Goal: Transaction & Acquisition: Purchase product/service

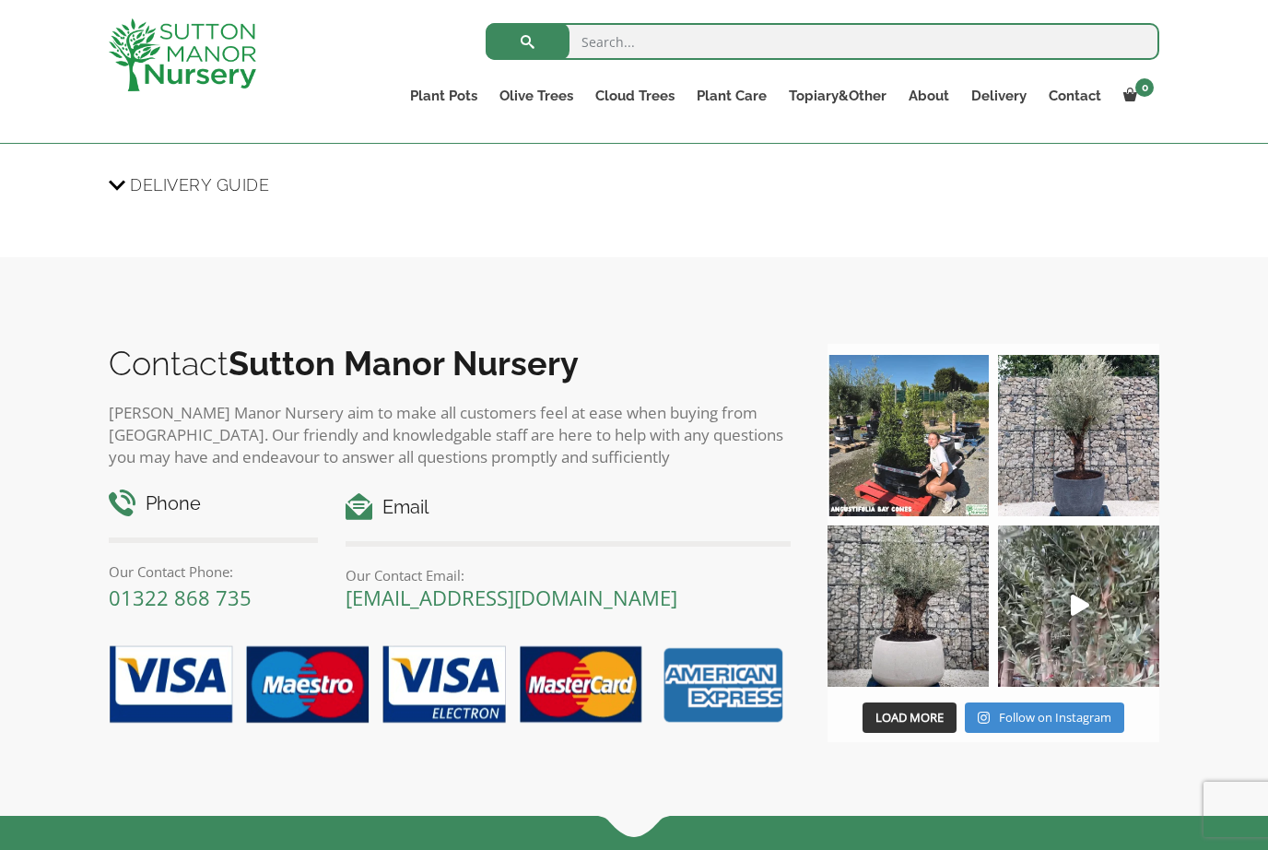
scroll to position [1941, 0]
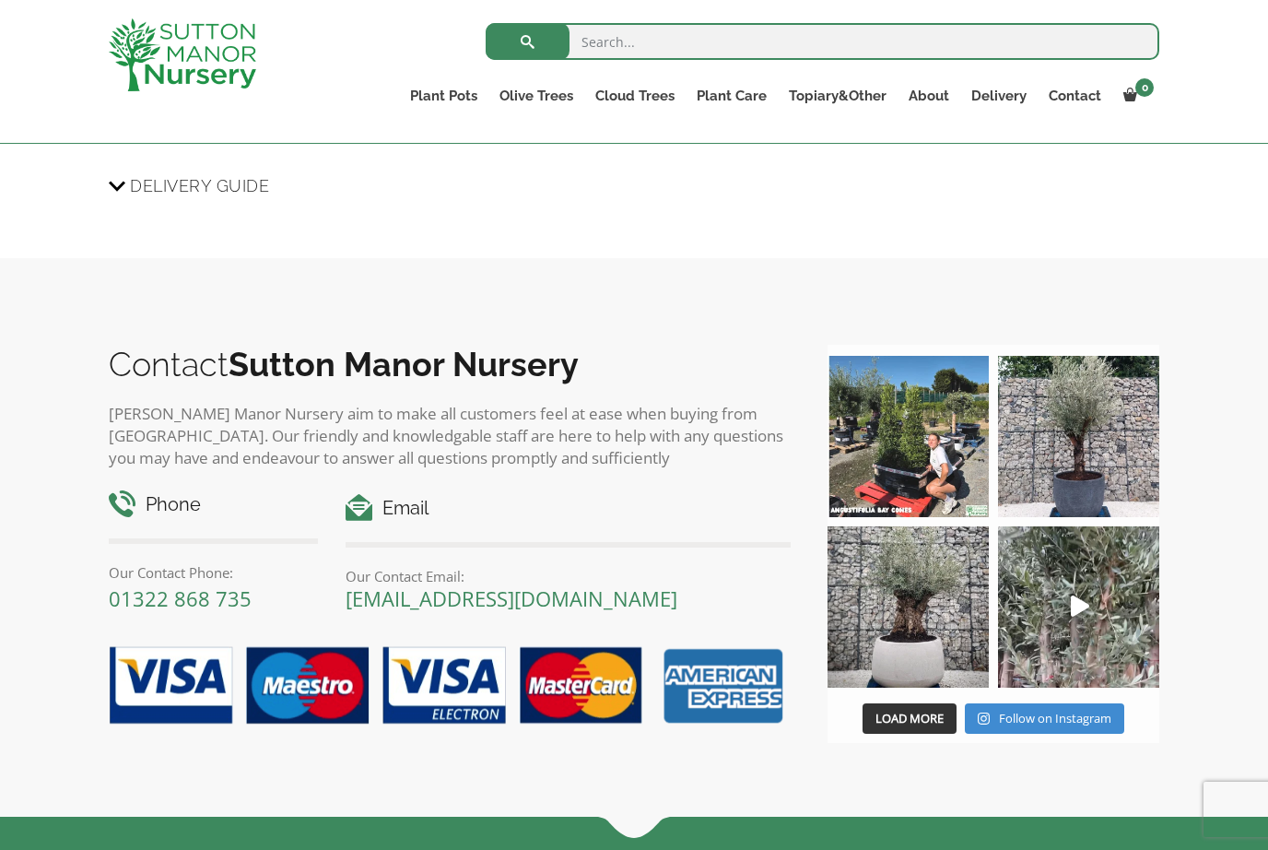
click at [0, 0] on ul "Ilex Crenata Cloud Trees Castlewellan Ligustrum Pom Poms" at bounding box center [0, 0] width 0 height 0
click at [0, 0] on link "Ilex Crenata Cloud Trees" at bounding box center [0, 0] width 0 height 0
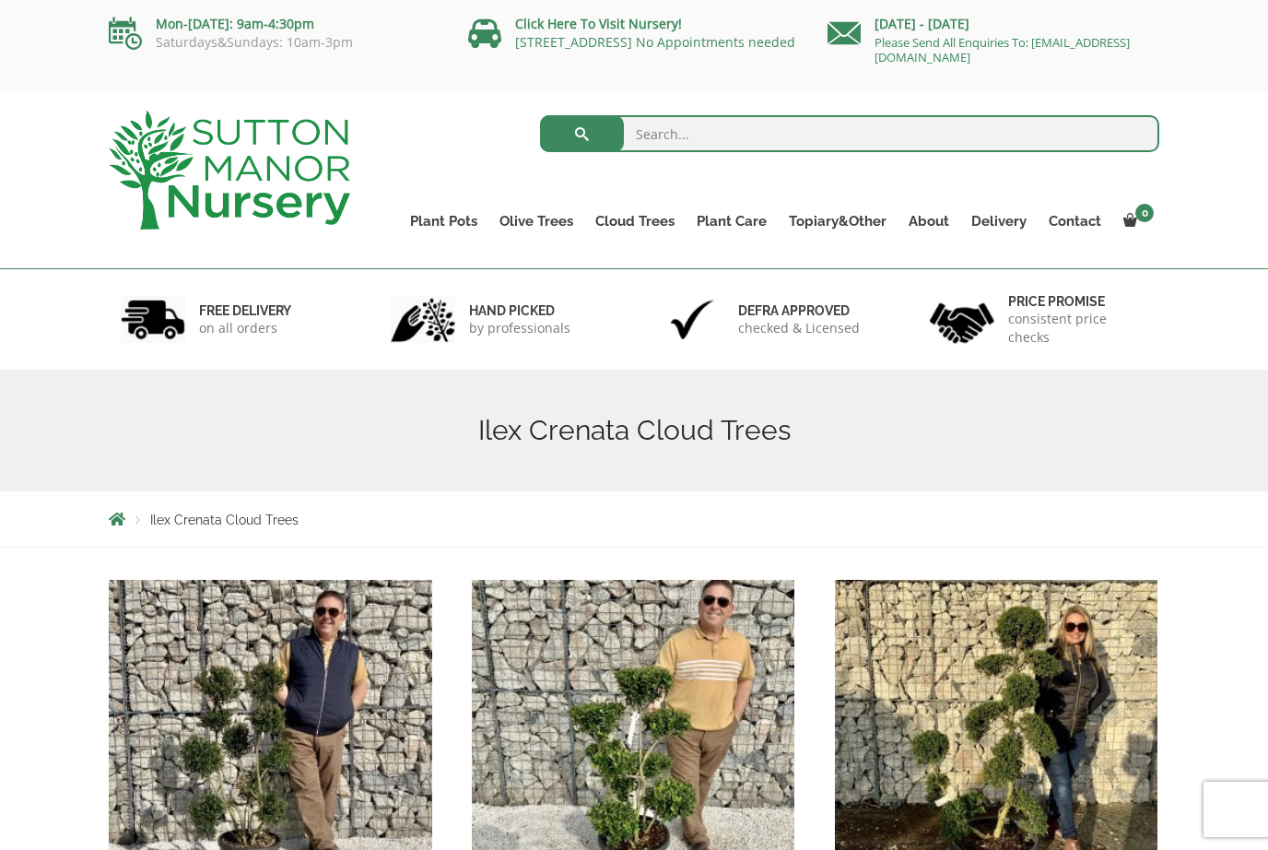
click at [0, 0] on link "Acers" at bounding box center [0, 0] width 0 height 0
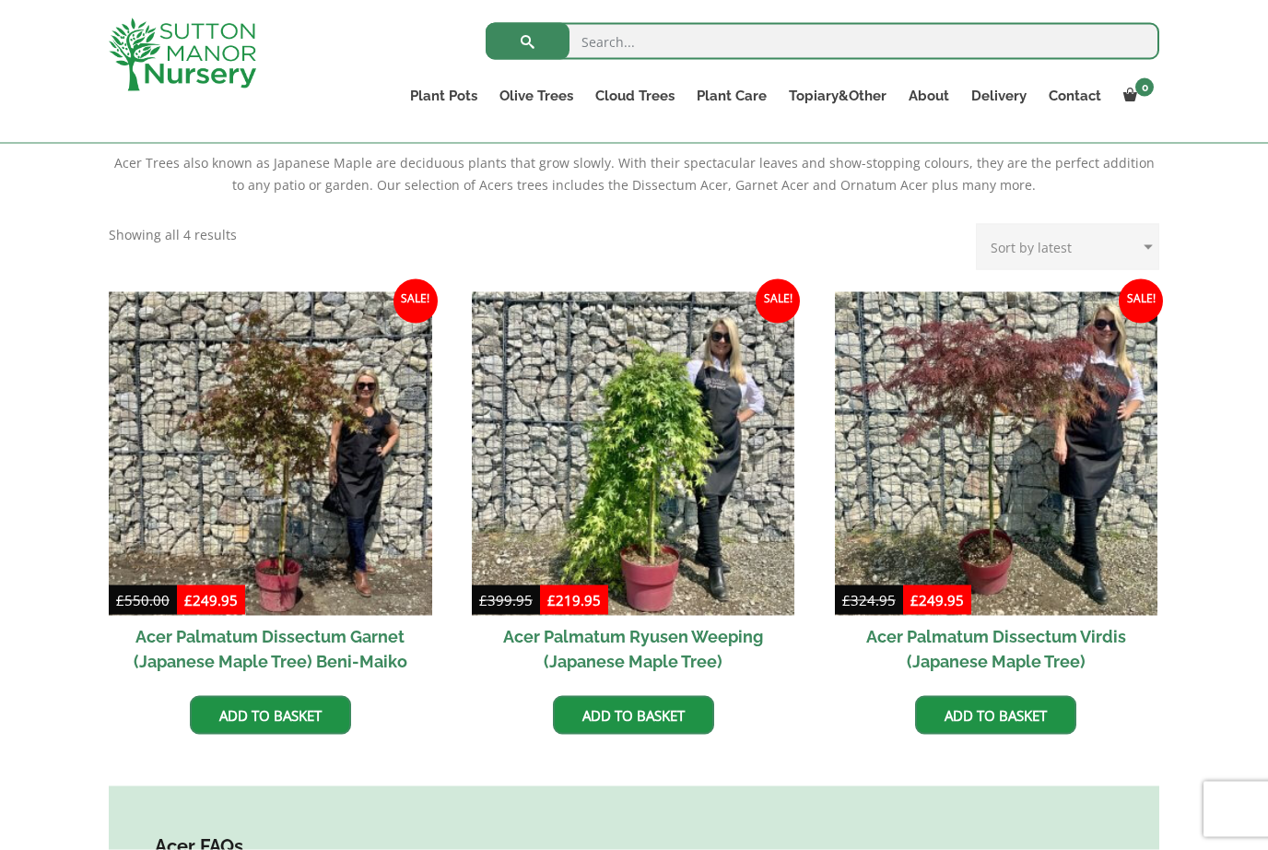
scroll to position [395, 0]
click at [529, 401] on img at bounding box center [633, 452] width 323 height 323
